Goal: Transaction & Acquisition: Purchase product/service

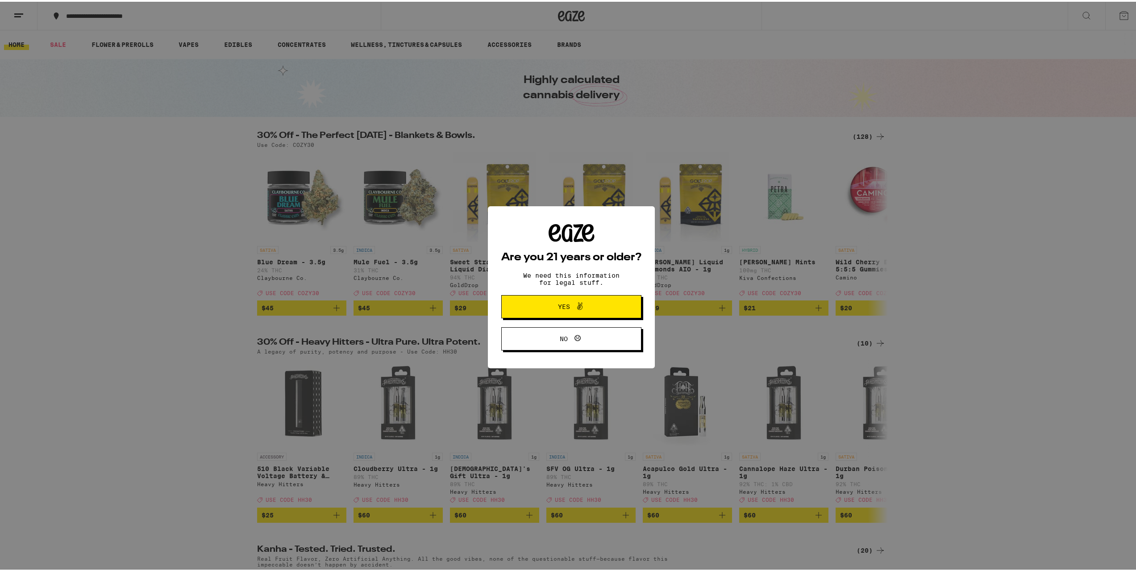
click at [583, 306] on span "Yes" at bounding box center [571, 305] width 68 height 12
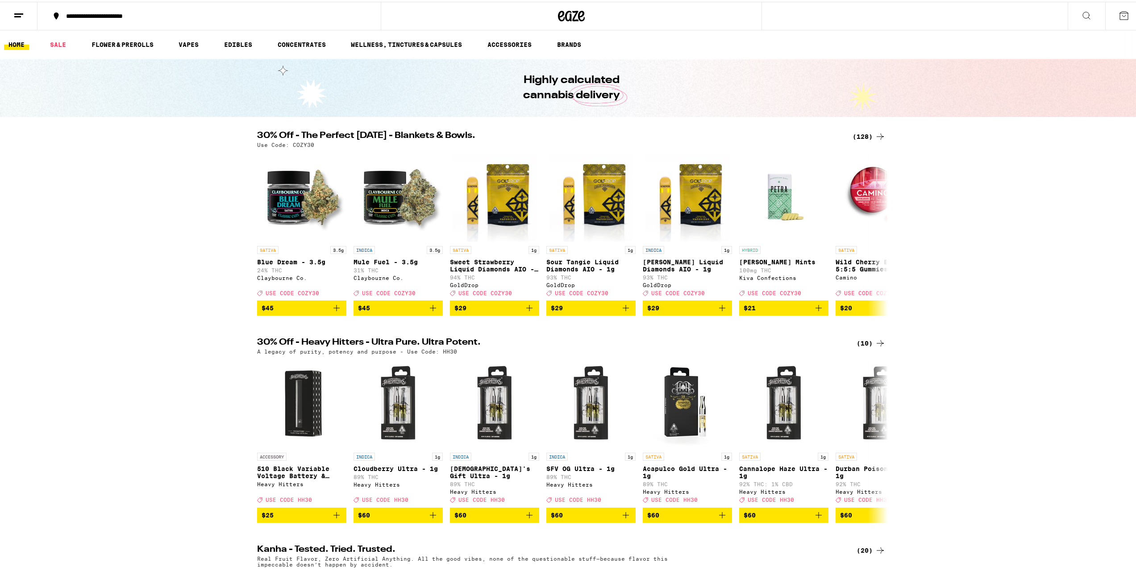
drag, startPoint x: 184, startPoint y: 257, endPoint x: 95, endPoint y: 209, distance: 101.2
click at [95, 210] on div "30% Off - The Perfect Sunday - Blankets & Bowls. (128) Use Code: COZY30 SATIVA …" at bounding box center [571, 221] width 1142 height 184
click at [498, 206] on img "Open page for Sweet Strawberry Liquid Diamonds AIO - 1g from GoldDrop" at bounding box center [494, 194] width 83 height 89
click at [191, 46] on link "VAPES" at bounding box center [188, 42] width 29 height 11
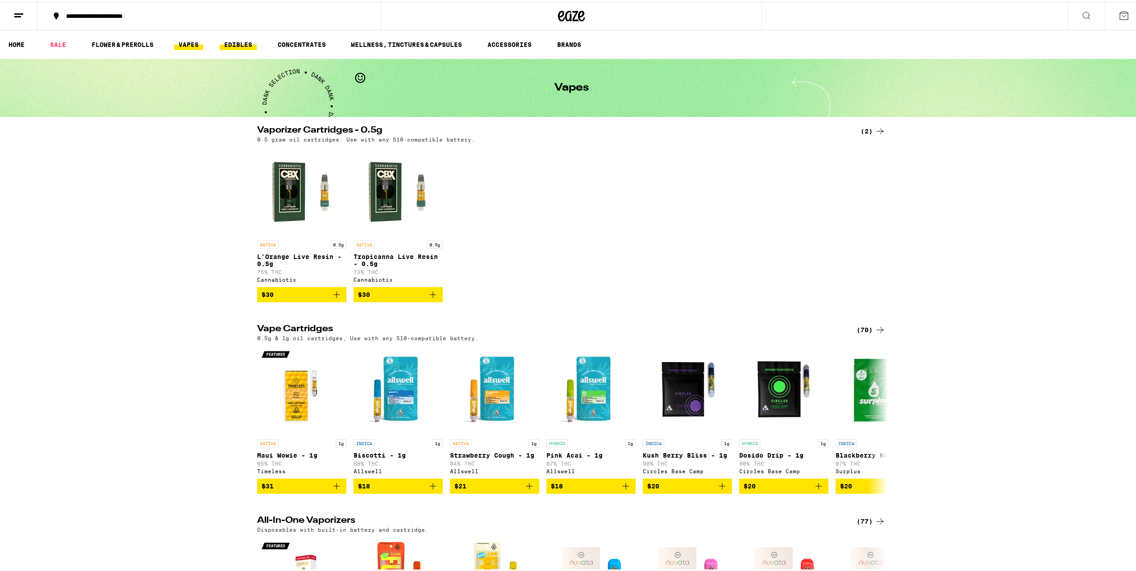
click at [231, 48] on link "EDIBLES" at bounding box center [238, 42] width 37 height 11
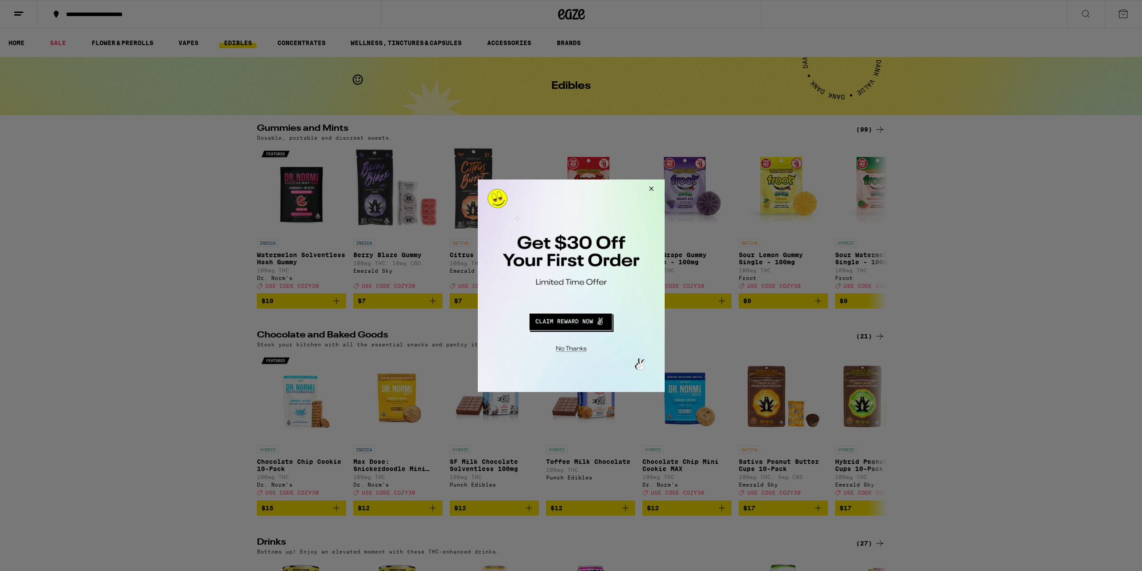
click at [571, 316] on button "Redirect to URL" at bounding box center [570, 319] width 155 height 21
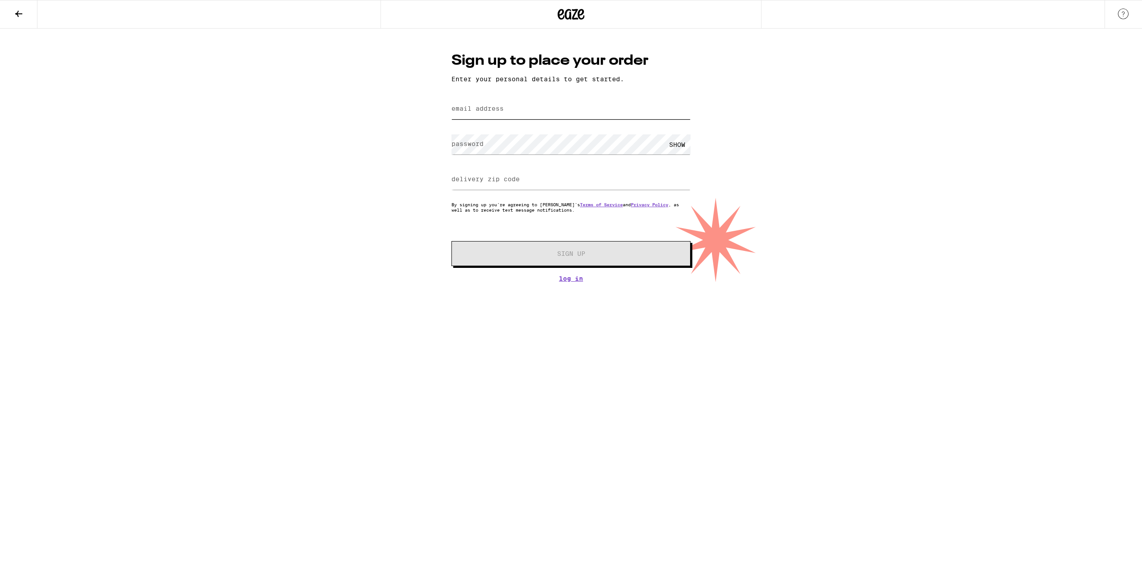
click at [505, 112] on input "email address" at bounding box center [571, 109] width 239 height 20
type input "[EMAIL_ADDRESS][DOMAIN_NAME]"
type input "59847"
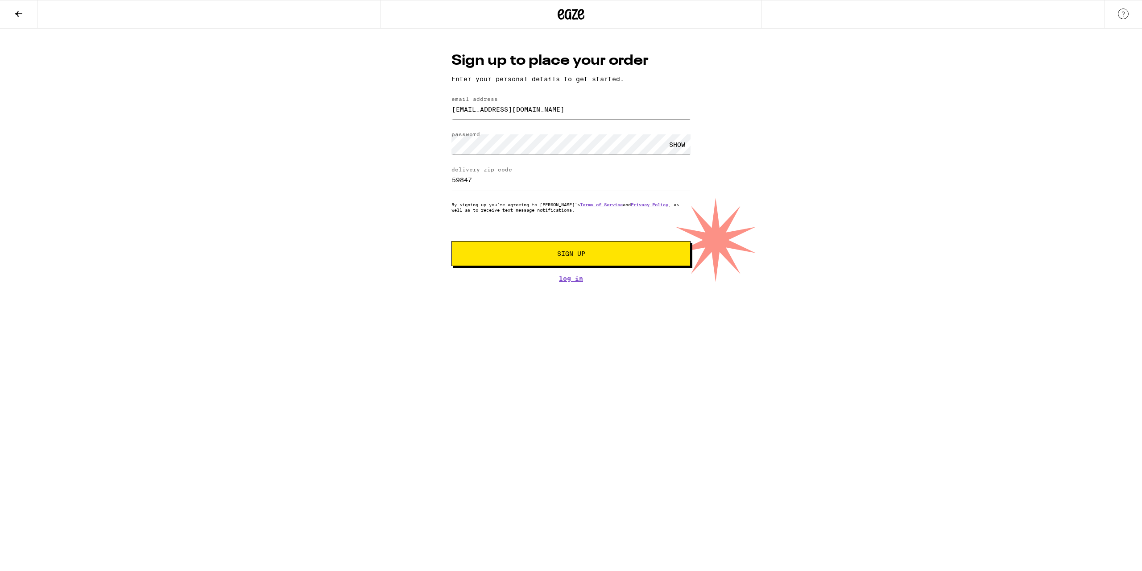
click at [683, 147] on div "SHOW" at bounding box center [677, 144] width 27 height 20
click at [661, 246] on button "Sign Up" at bounding box center [571, 253] width 239 height 25
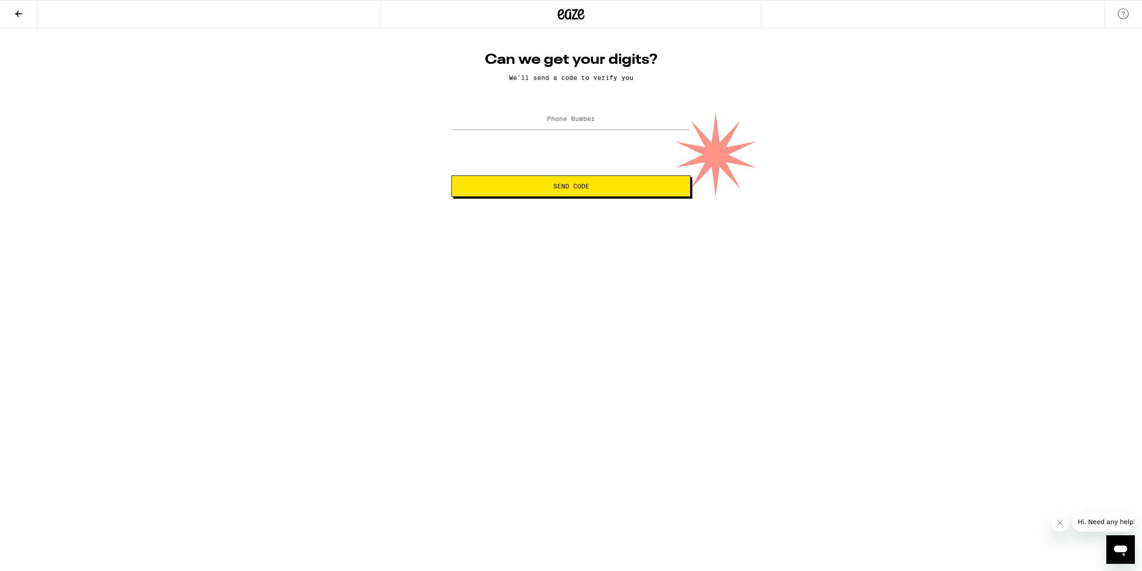
click at [566, 121] on label "Phone Number" at bounding box center [571, 118] width 48 height 7
type input "[PHONE_NUMBER]"
click at [452, 175] on button "Send Code" at bounding box center [571, 185] width 239 height 21
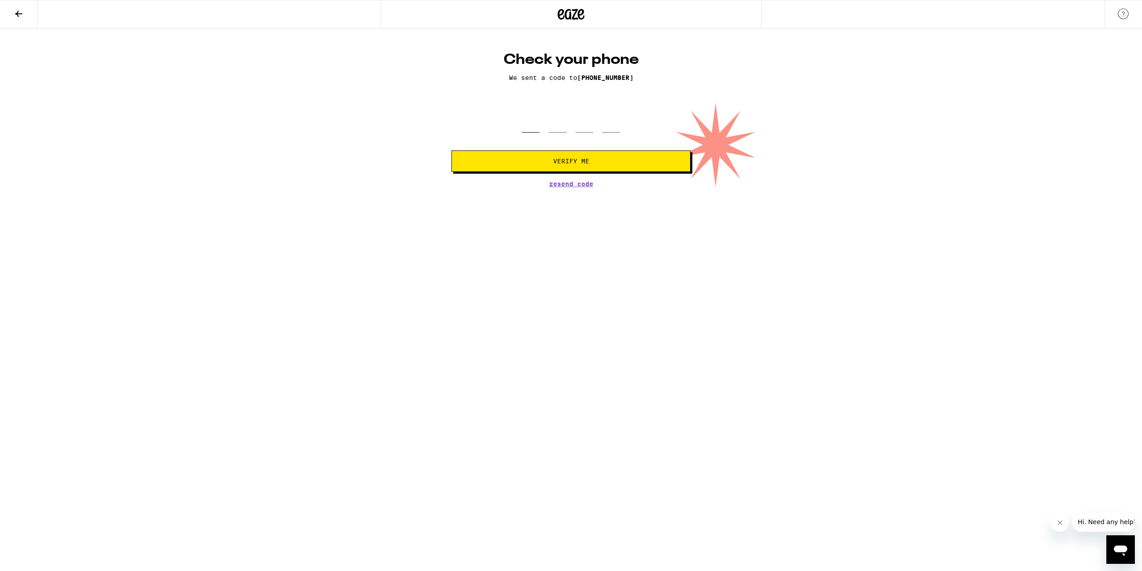
click at [534, 124] on input "tel" at bounding box center [531, 119] width 18 height 26
type input "8"
type input "5"
type input "7"
type input "0"
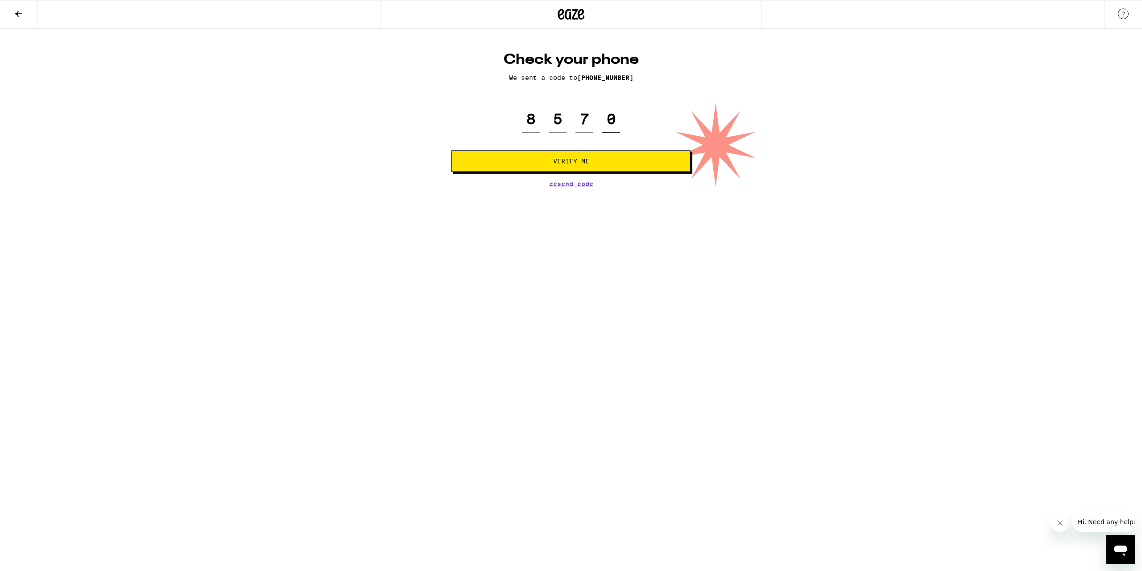
click at [452, 150] on button "Verify Me" at bounding box center [571, 160] width 239 height 21
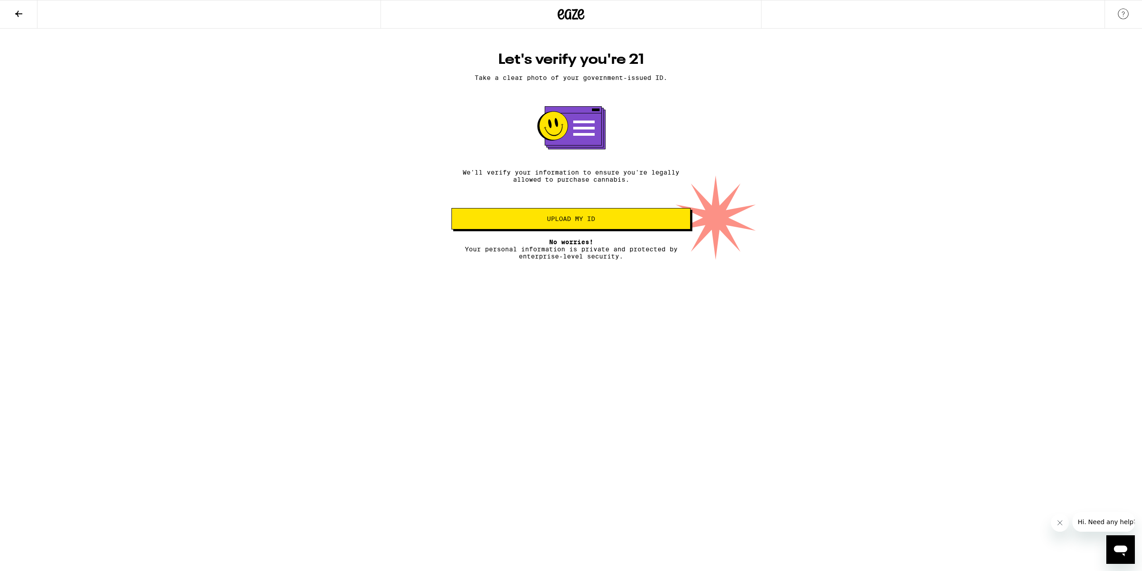
click at [604, 110] on icon at bounding box center [575, 127] width 57 height 39
click at [568, 110] on rect at bounding box center [573, 110] width 57 height 7
click at [500, 76] on p "Take a clear photo of your government-issued ID." at bounding box center [571, 77] width 239 height 7
click at [594, 74] on div "Let's verify you're 21 Take a clear photo of your government-issued ID. We'll v…" at bounding box center [571, 155] width 257 height 209
drag, startPoint x: 595, startPoint y: 139, endPoint x: 594, endPoint y: 149, distance: 10.3
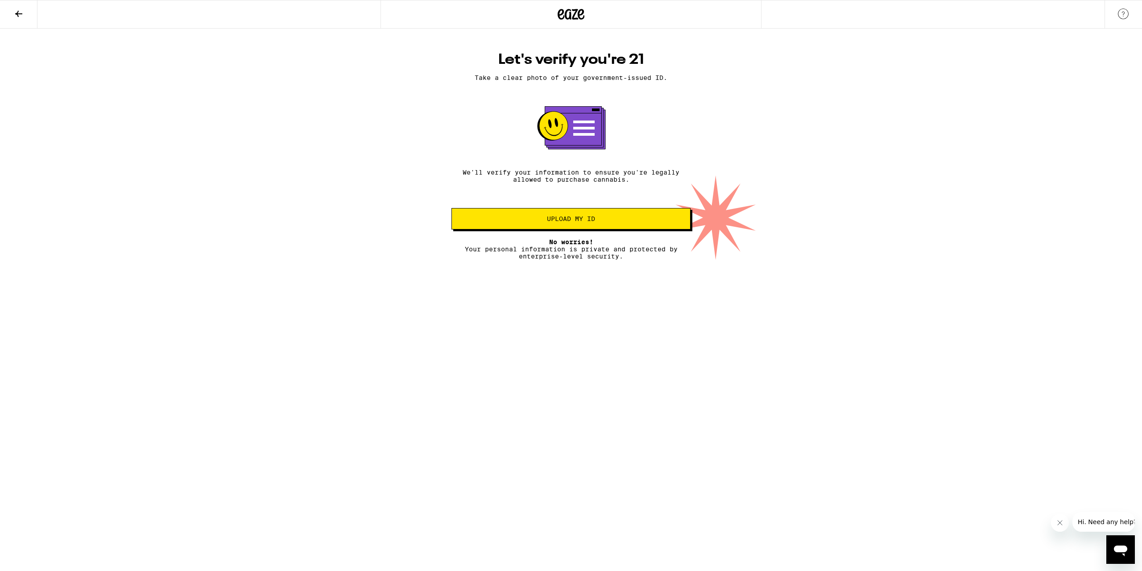
click at [595, 140] on rect at bounding box center [573, 126] width 57 height 39
drag, startPoint x: 572, startPoint y: 177, endPoint x: 535, endPoint y: 187, distance: 39.0
click at [569, 178] on p "We'll verify your information to ensure you're legally allowed to purchase cann…" at bounding box center [571, 176] width 239 height 14
drag, startPoint x: 530, startPoint y: 189, endPoint x: 535, endPoint y: 199, distance: 11.8
click at [530, 190] on div "Let's verify you're 21 Take a clear photo of your government-issued ID. We'll v…" at bounding box center [571, 155] width 257 height 209
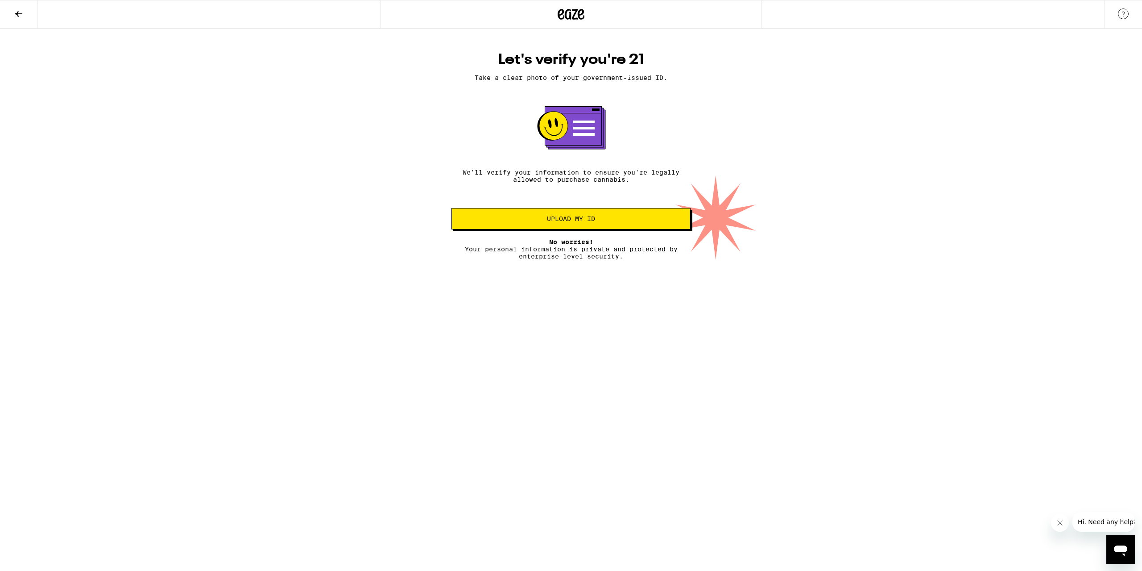
click at [531, 260] on p "No worries! Your personal information is private and protected by enterprise-le…" at bounding box center [571, 248] width 239 height 21
click at [613, 241] on p "No worries! Your personal information is private and protected by enterprise-le…" at bounding box center [571, 248] width 239 height 21
click at [572, 126] on rect at bounding box center [573, 126] width 57 height 39
click at [569, 178] on p "We'll verify your information to ensure you're legally allowed to purchase cann…" at bounding box center [571, 176] width 239 height 14
click at [574, 8] on icon at bounding box center [571, 14] width 27 height 16
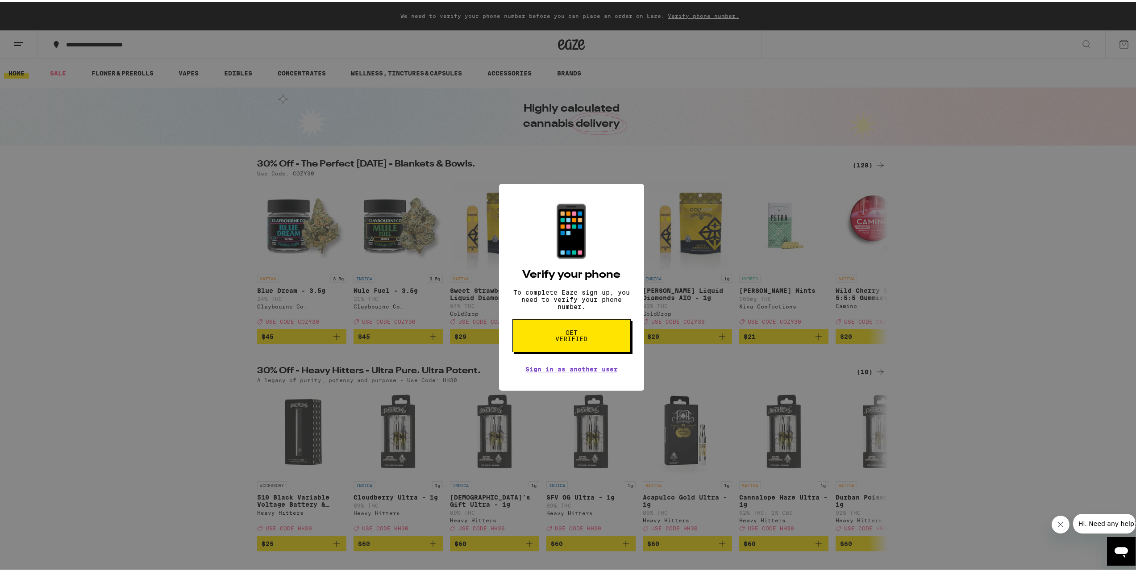
click at [112, 323] on div "📱 Verify your phone To complete Eaze sign up, you need to verify your phone num…" at bounding box center [571, 285] width 1142 height 571
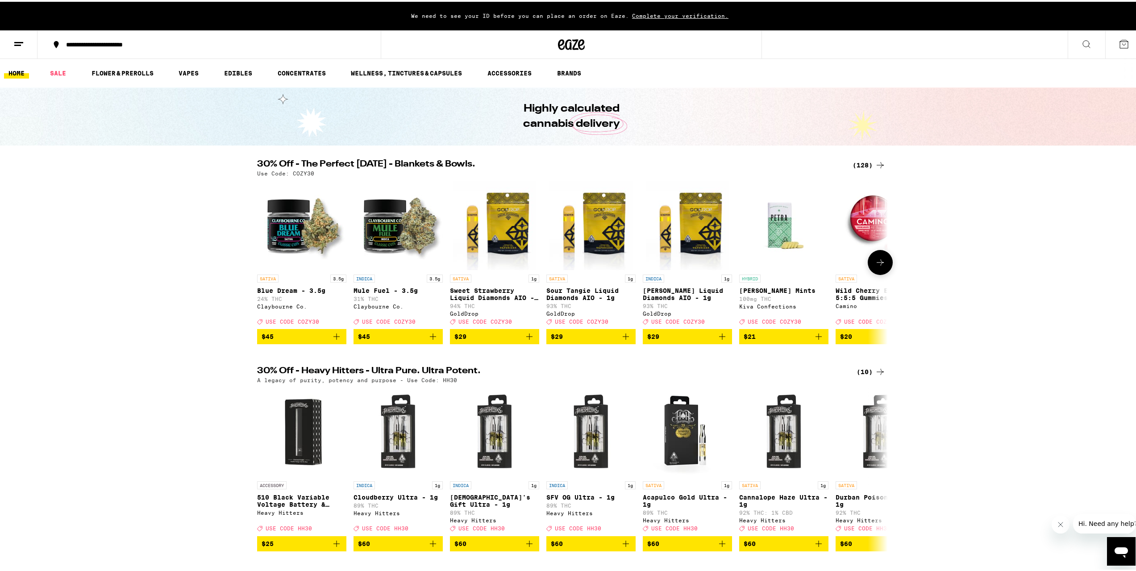
click at [498, 340] on span "$29" at bounding box center [494, 334] width 80 height 11
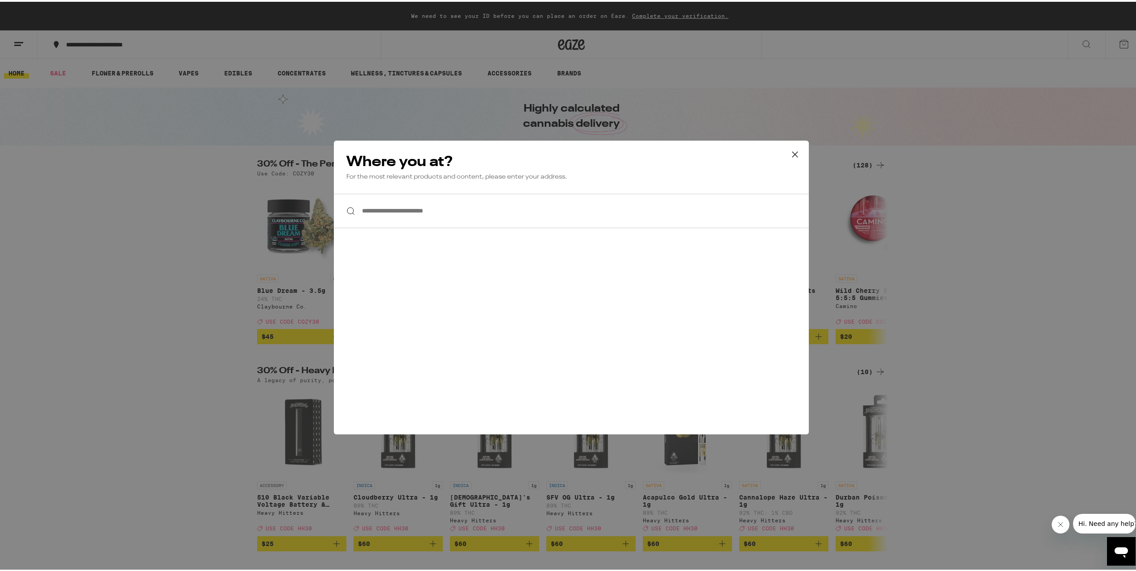
click at [371, 195] on input "**********" at bounding box center [571, 209] width 475 height 34
type input "*"
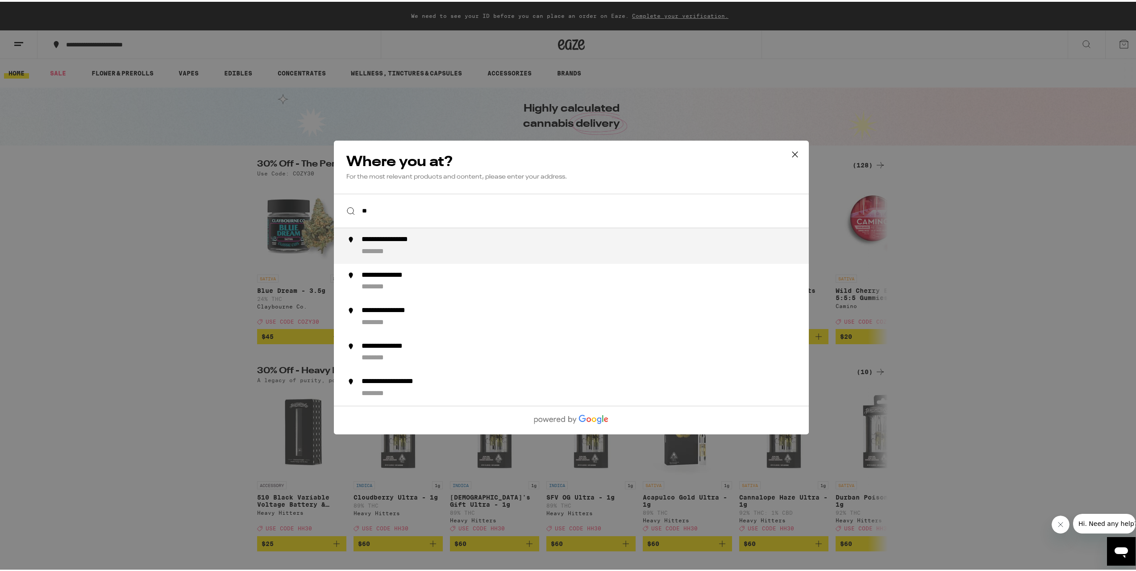
type input "*"
click at [384, 240] on div "**********" at bounding box center [384, 237] width 46 height 9
type input "**********"
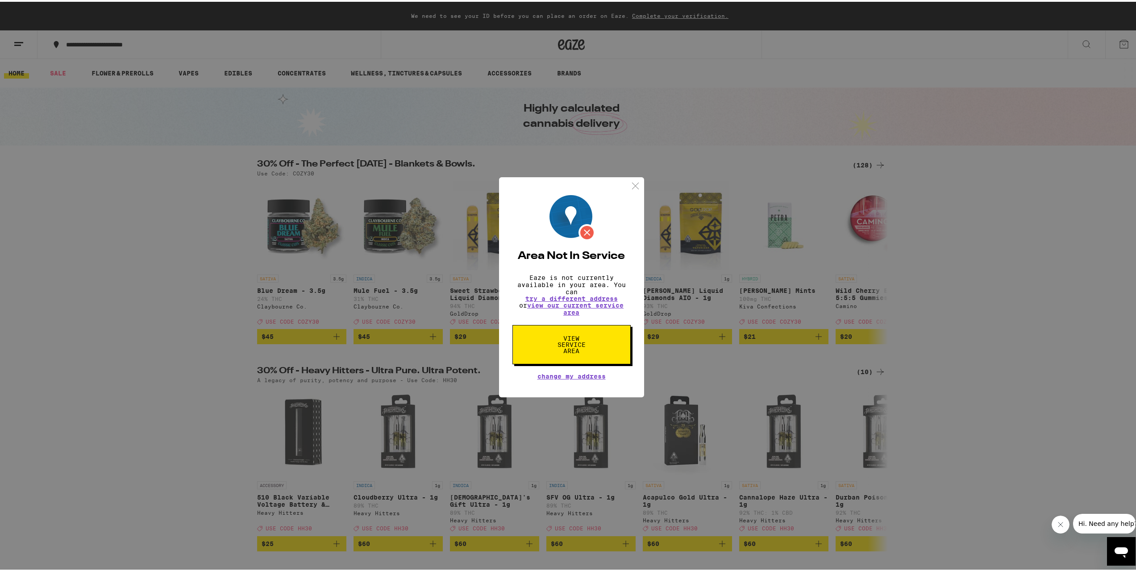
click at [632, 183] on img at bounding box center [635, 183] width 11 height 11
